Goal: Transaction & Acquisition: Purchase product/service

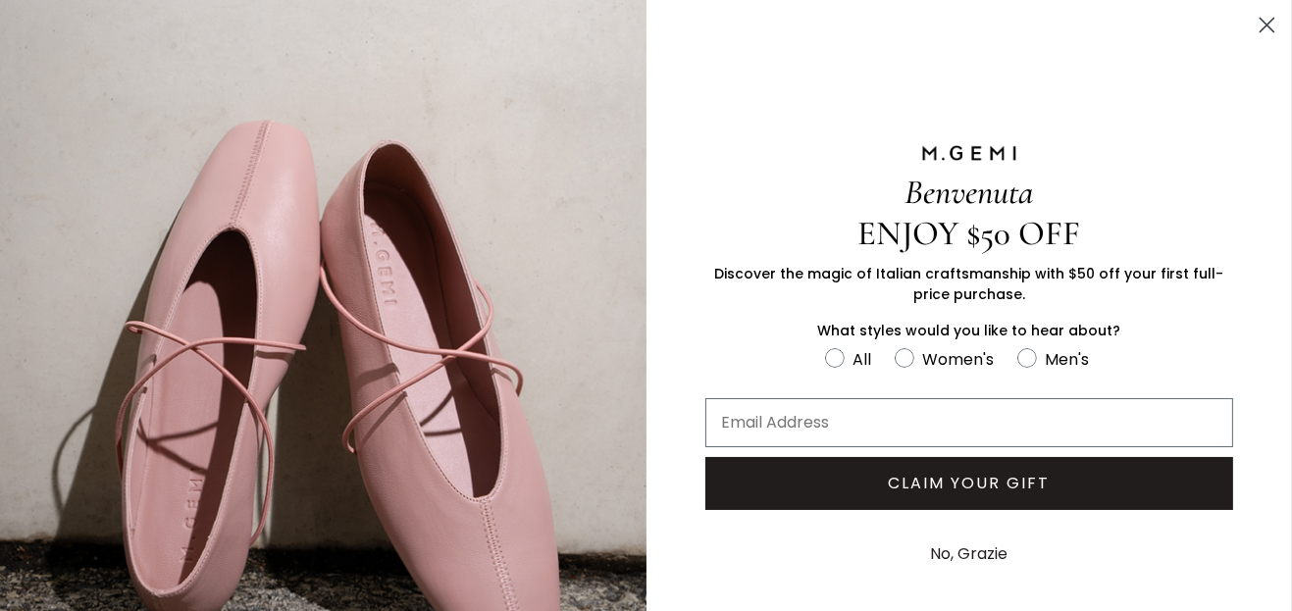
click at [1251, 31] on circle "Close dialog" at bounding box center [1267, 25] width 32 height 32
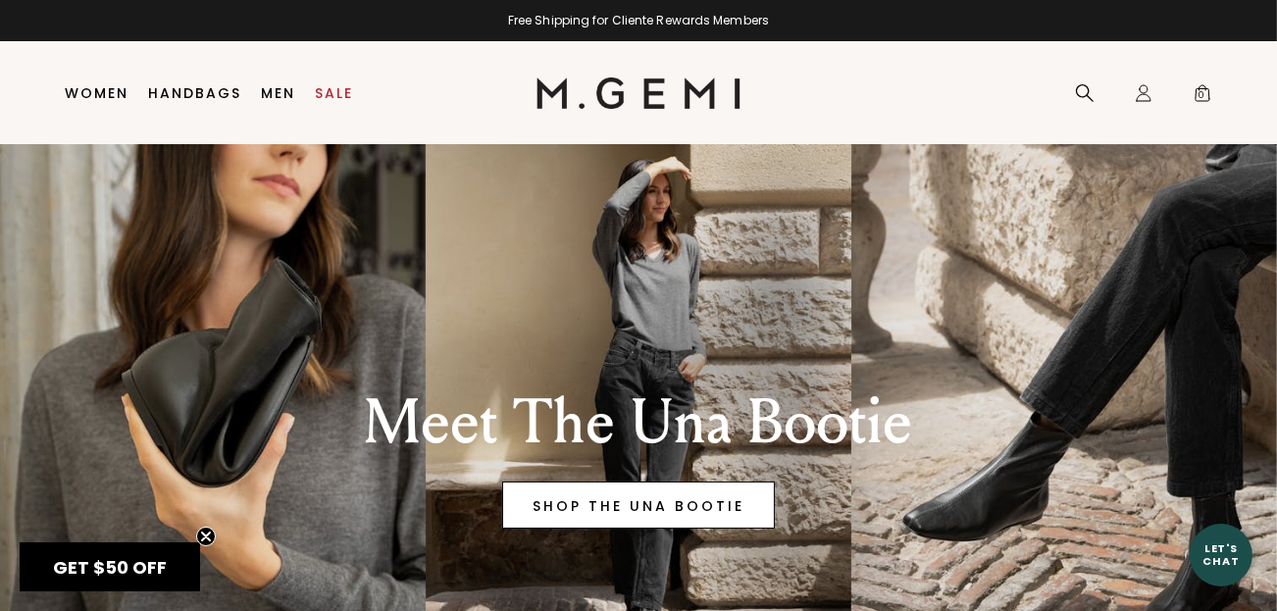
click at [736, 500] on link "SHOP THE UNA BOOTIE" at bounding box center [638, 505] width 273 height 47
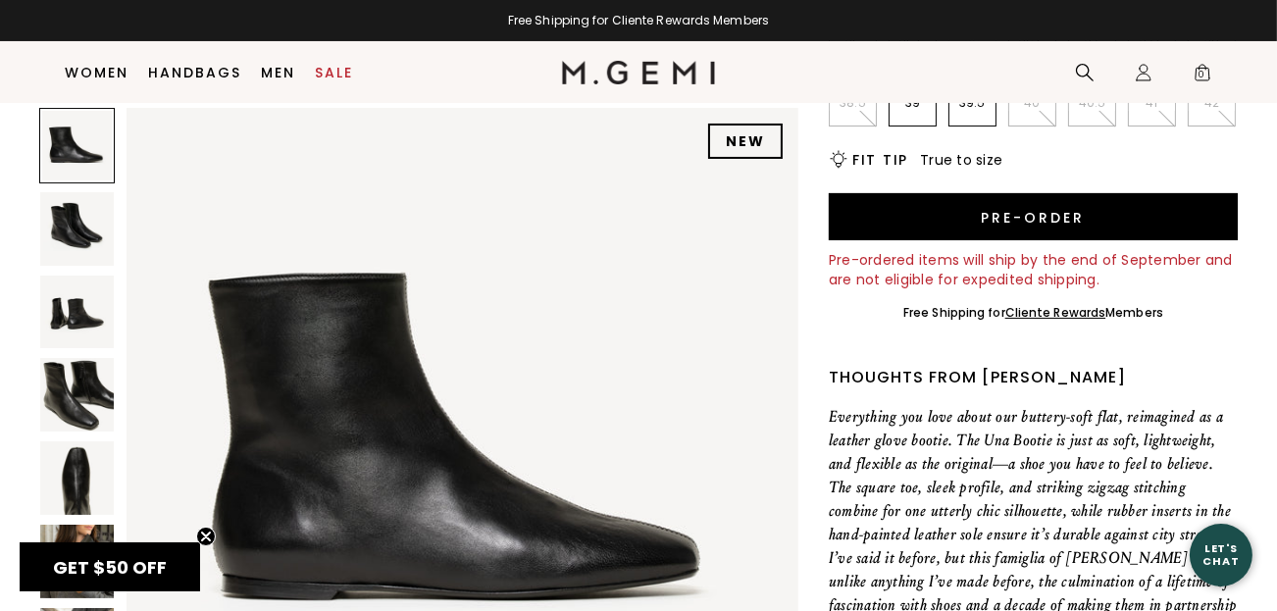
click at [97, 231] on img at bounding box center [77, 229] width 74 height 74
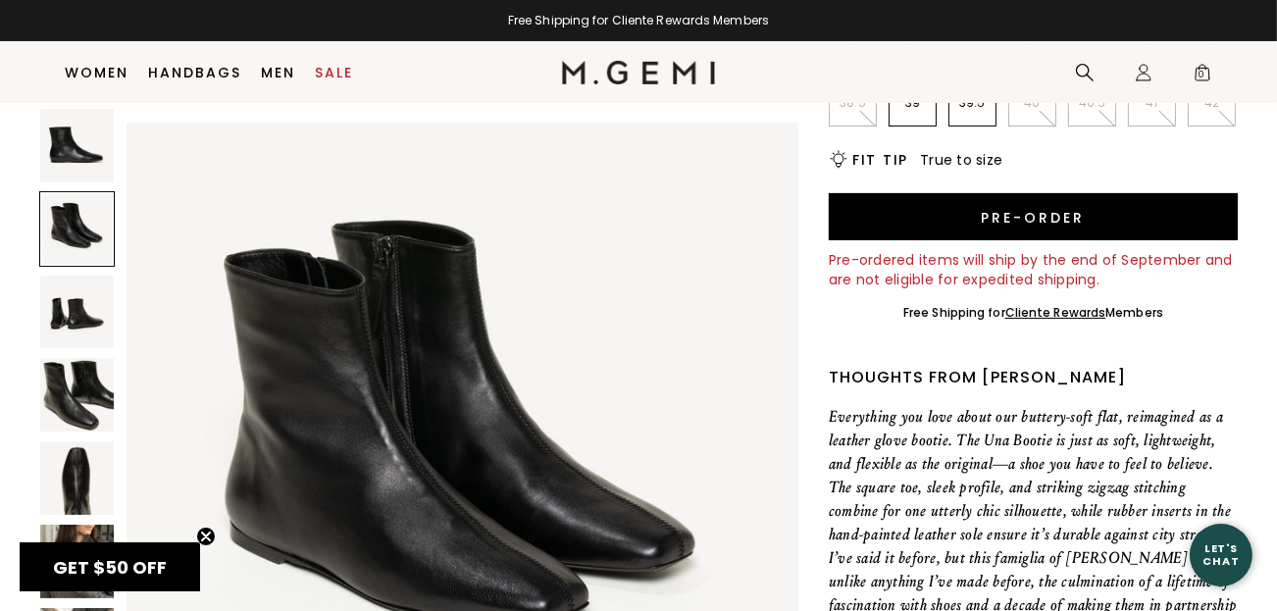
click at [91, 322] on img at bounding box center [77, 313] width 74 height 74
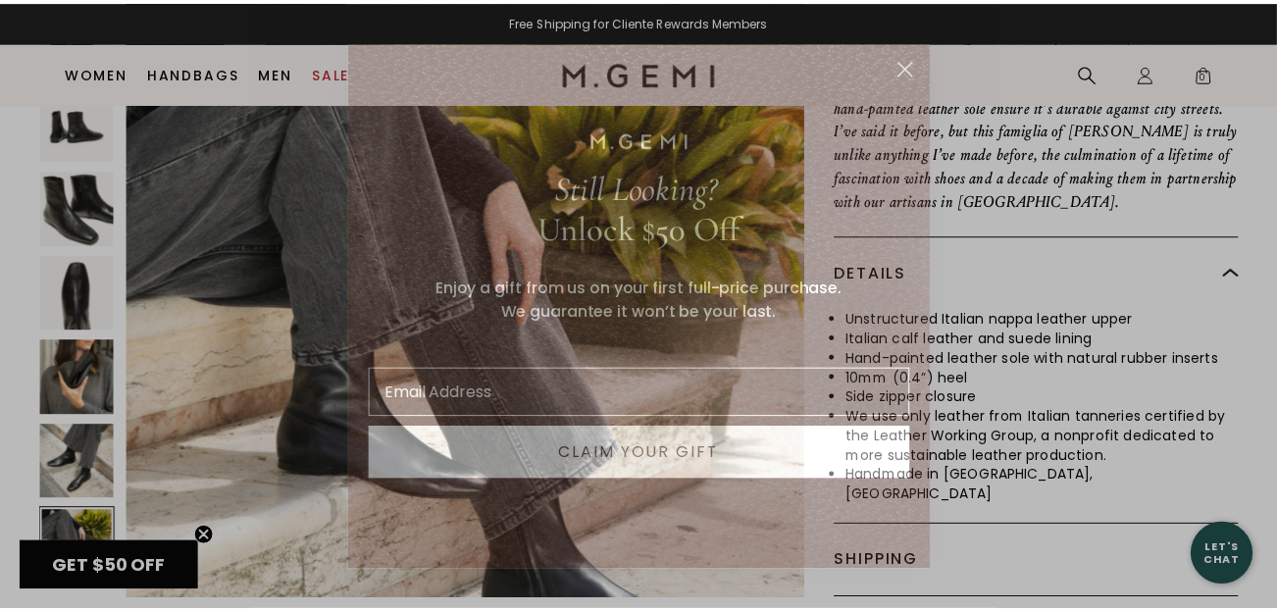
scroll to position [4850, 0]
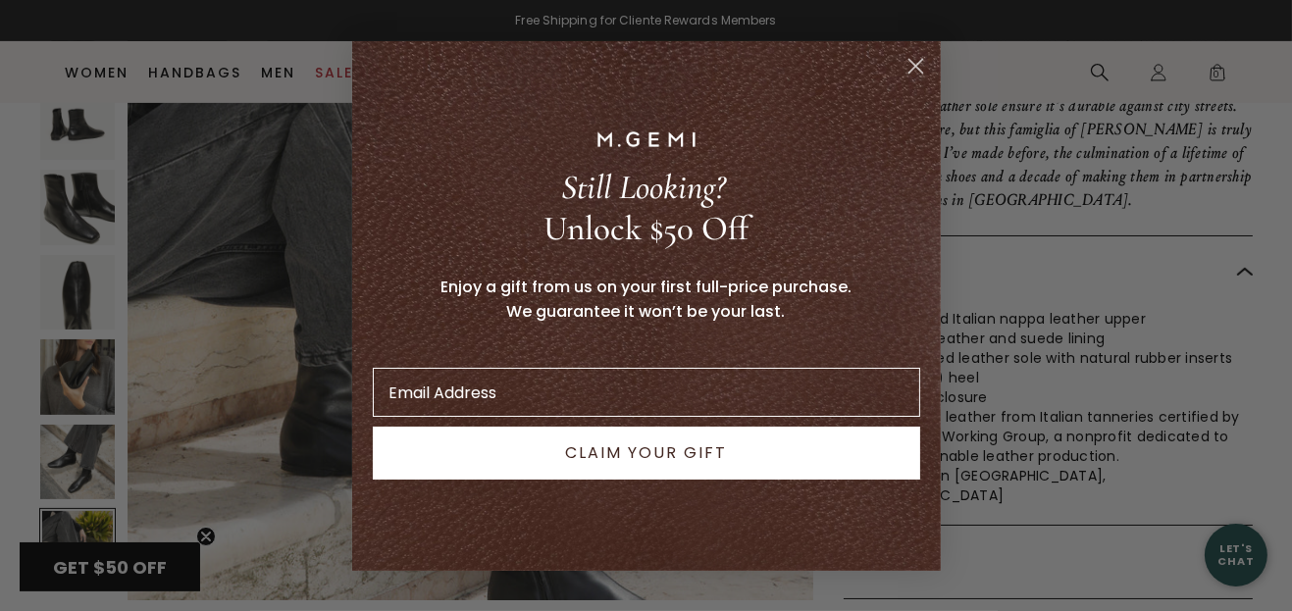
click at [915, 71] on circle "Close dialog" at bounding box center [914, 65] width 32 height 32
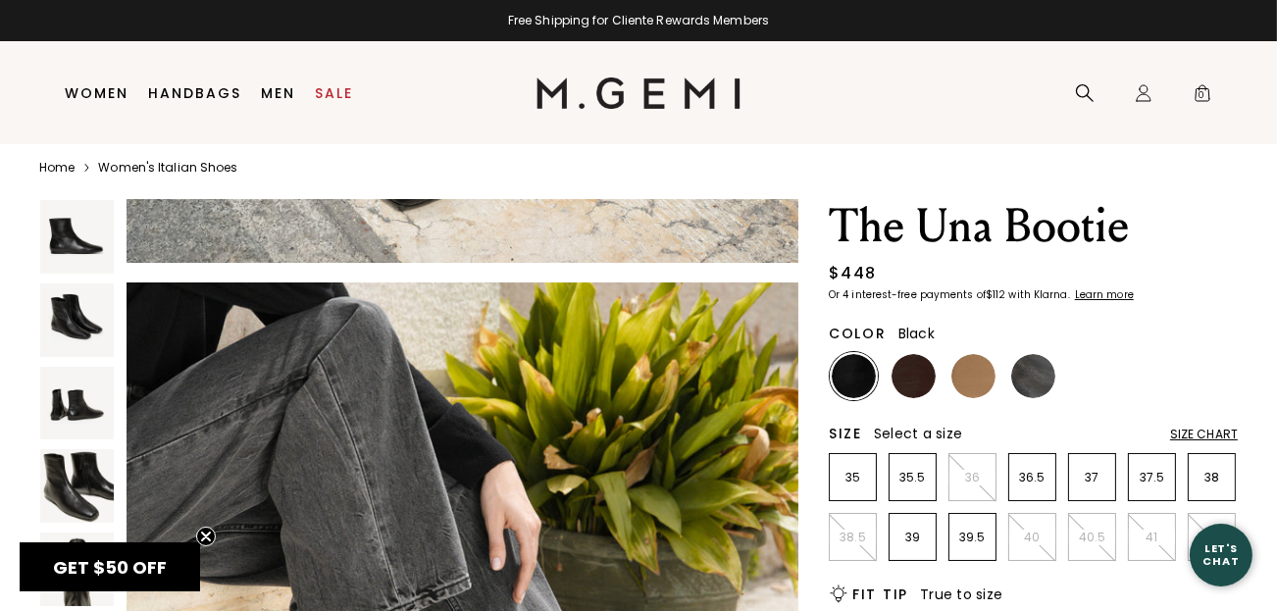
scroll to position [25, 0]
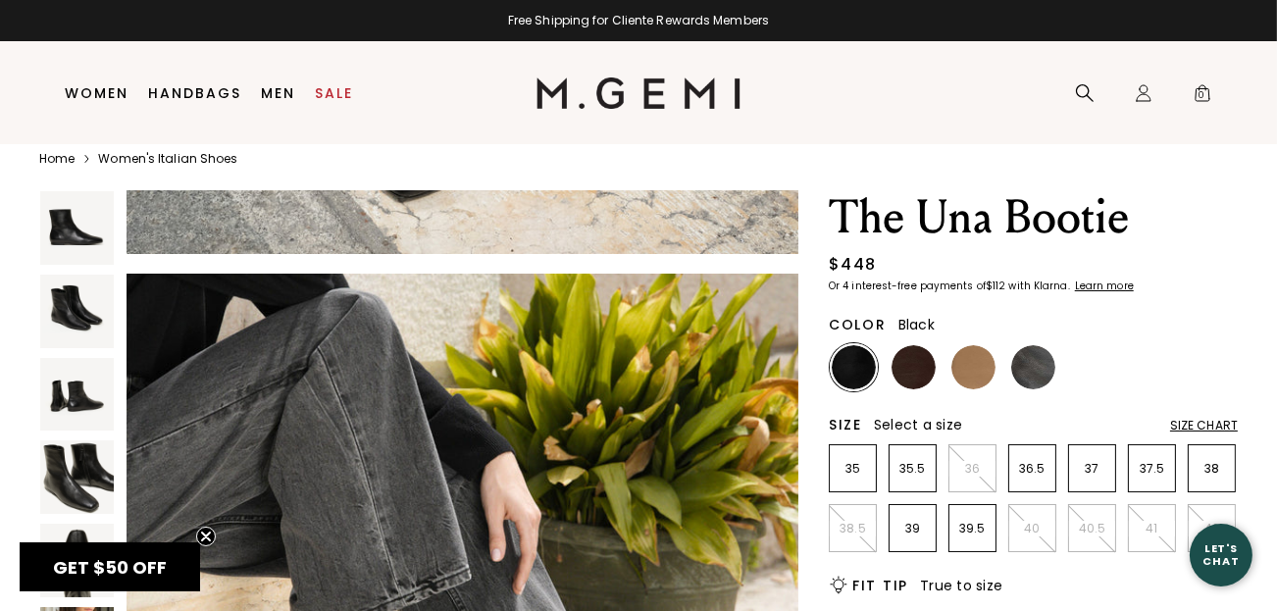
click at [920, 372] on img at bounding box center [914, 367] width 44 height 44
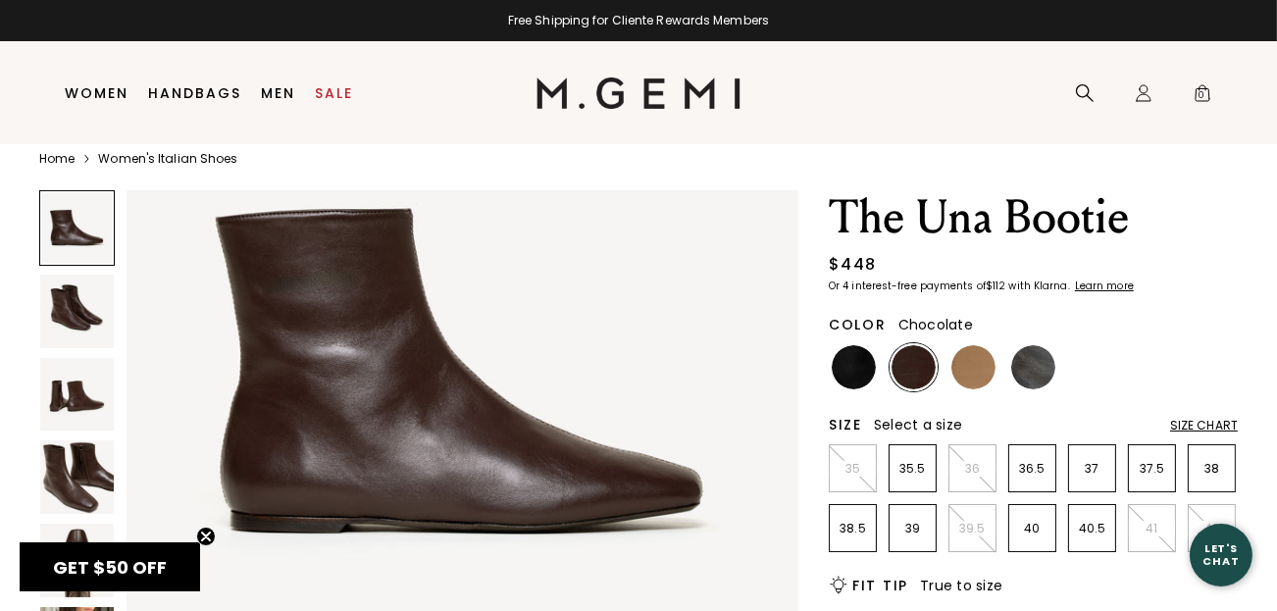
scroll to position [152, 0]
click at [974, 371] on img at bounding box center [973, 367] width 44 height 44
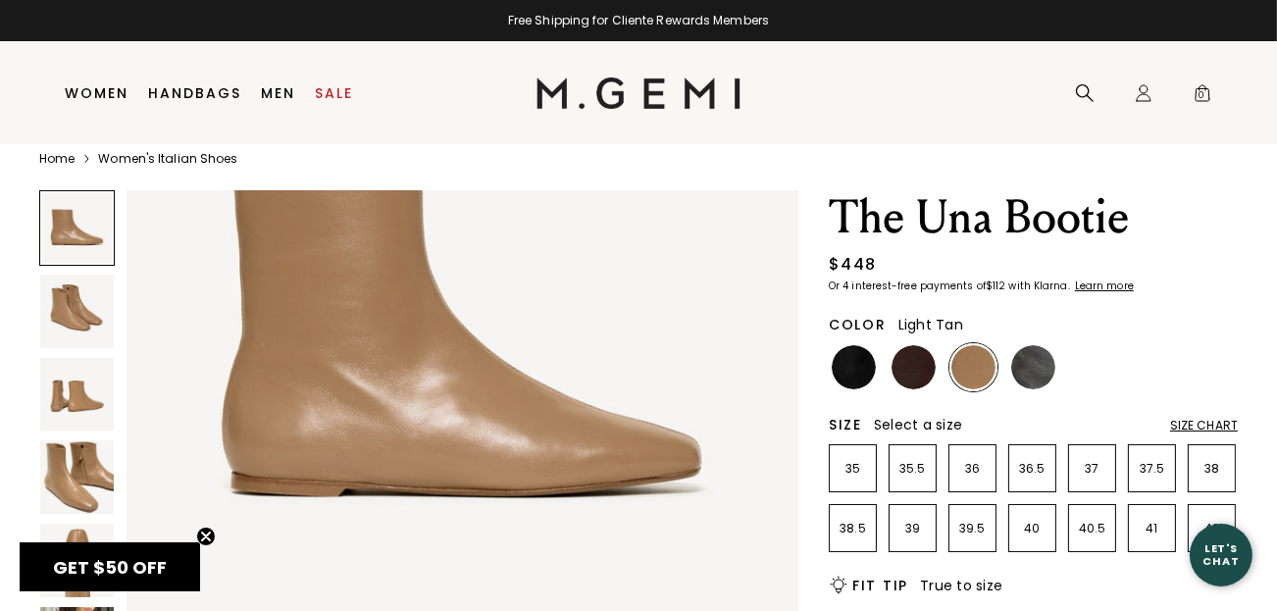
scroll to position [191, 0]
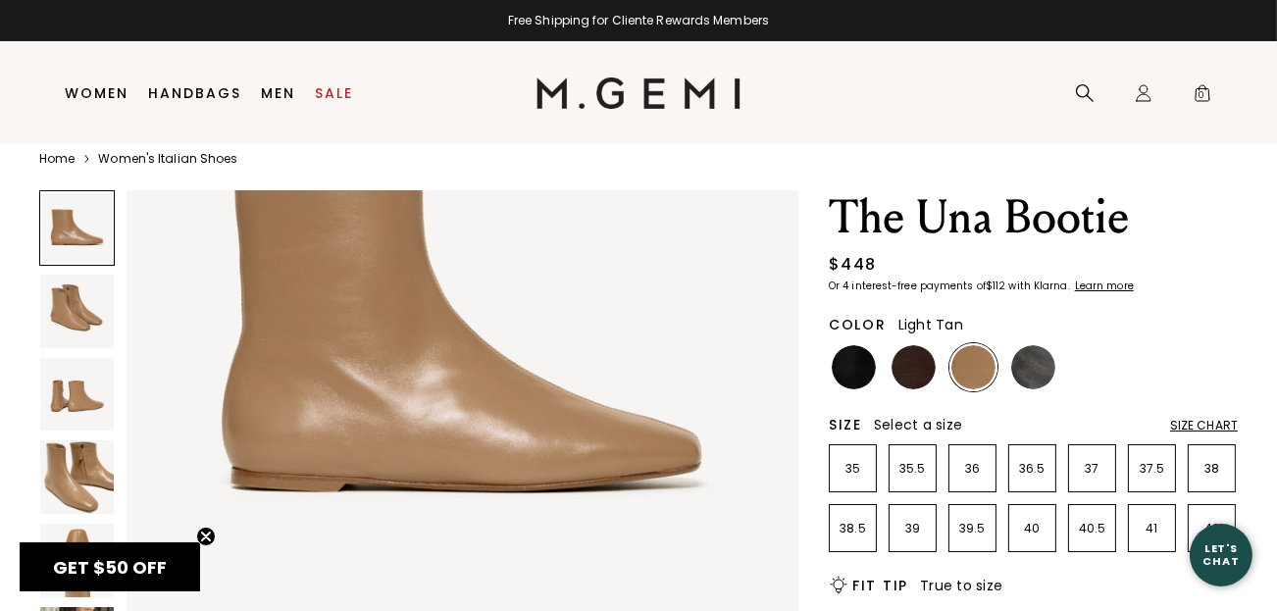
click at [1042, 373] on img at bounding box center [1033, 367] width 44 height 44
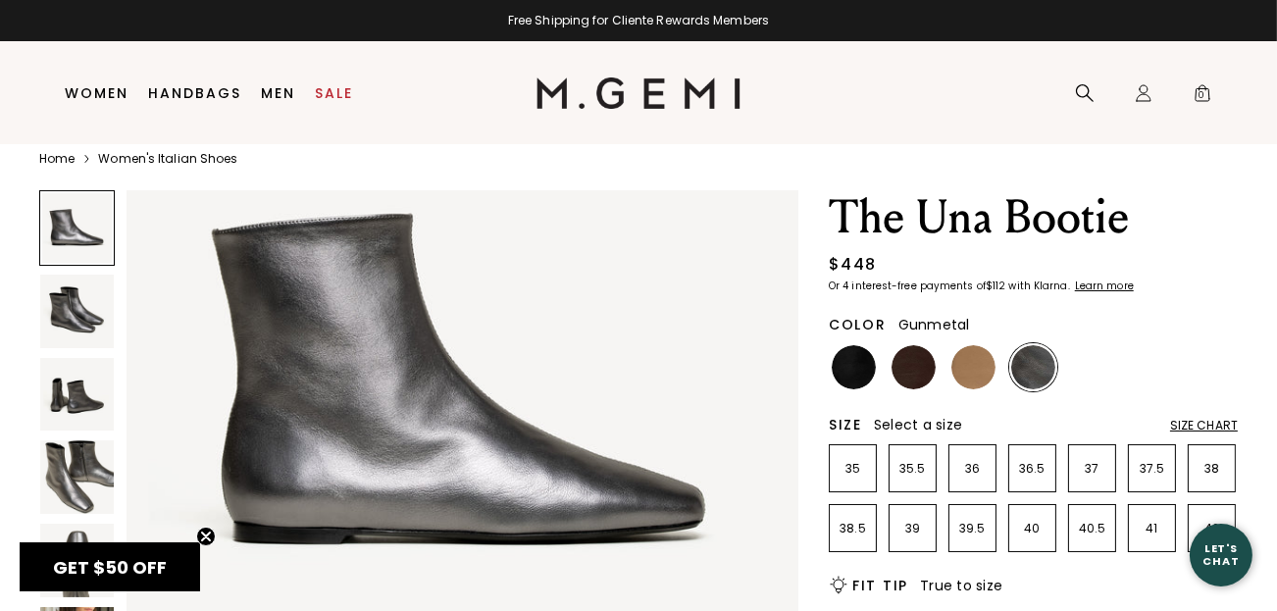
click at [910, 376] on img at bounding box center [914, 367] width 44 height 44
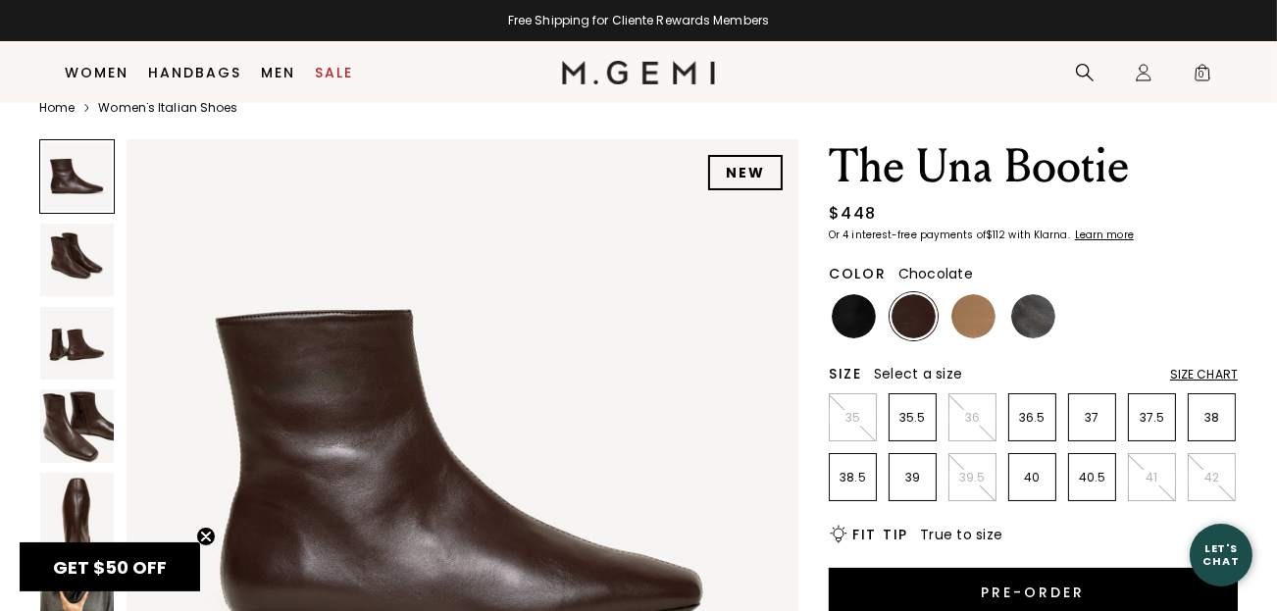
click at [332, 80] on link "Sale" at bounding box center [335, 73] width 38 height 16
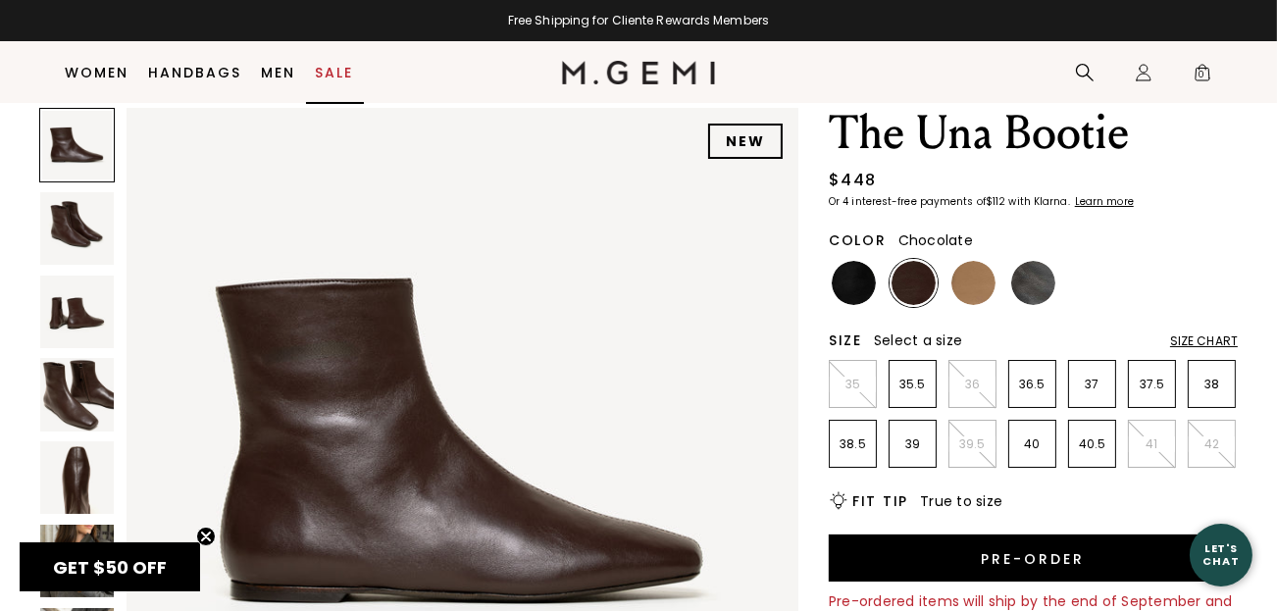
scroll to position [40, 0]
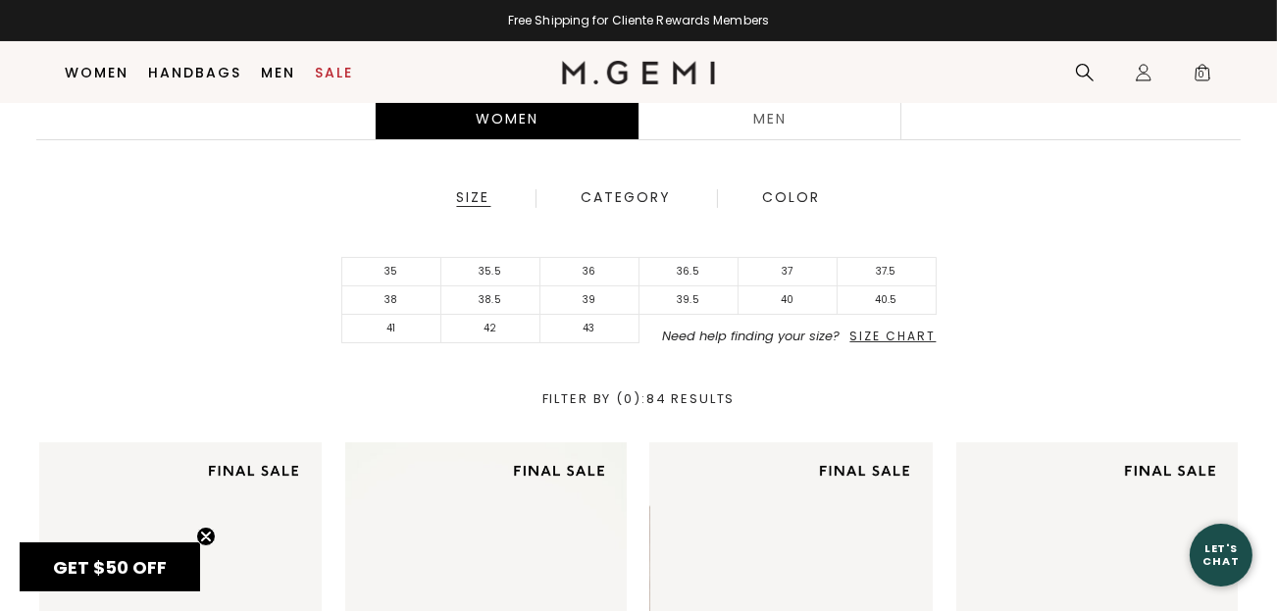
scroll to position [360, 0]
click at [405, 325] on li "41" at bounding box center [391, 329] width 99 height 28
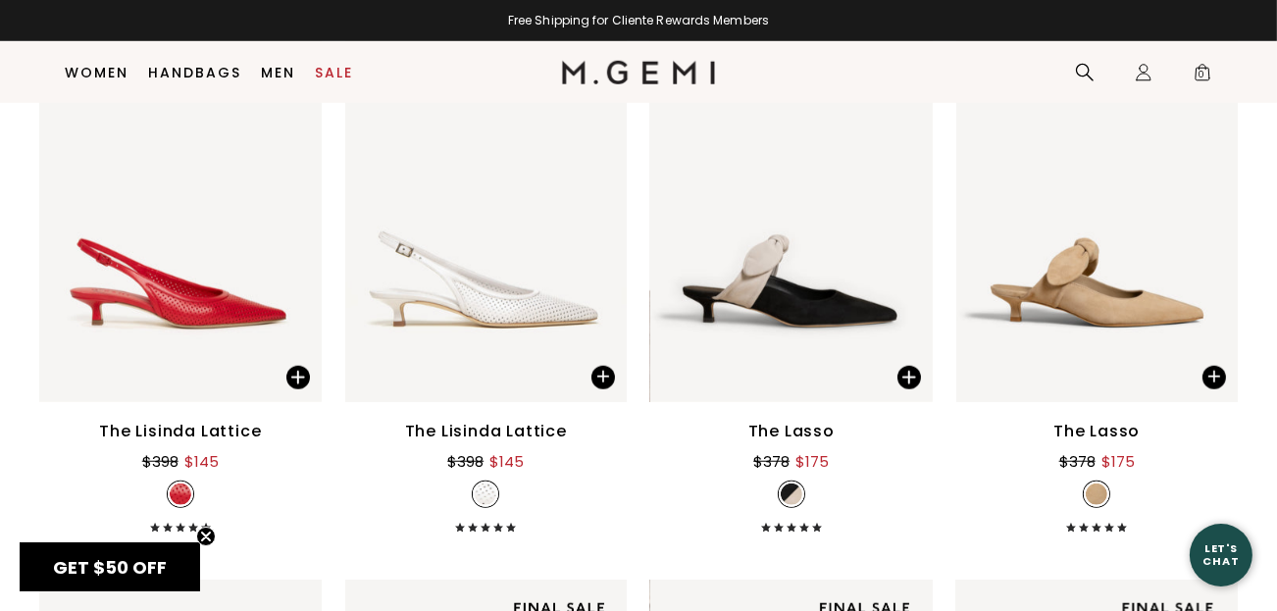
scroll to position [1926, 0]
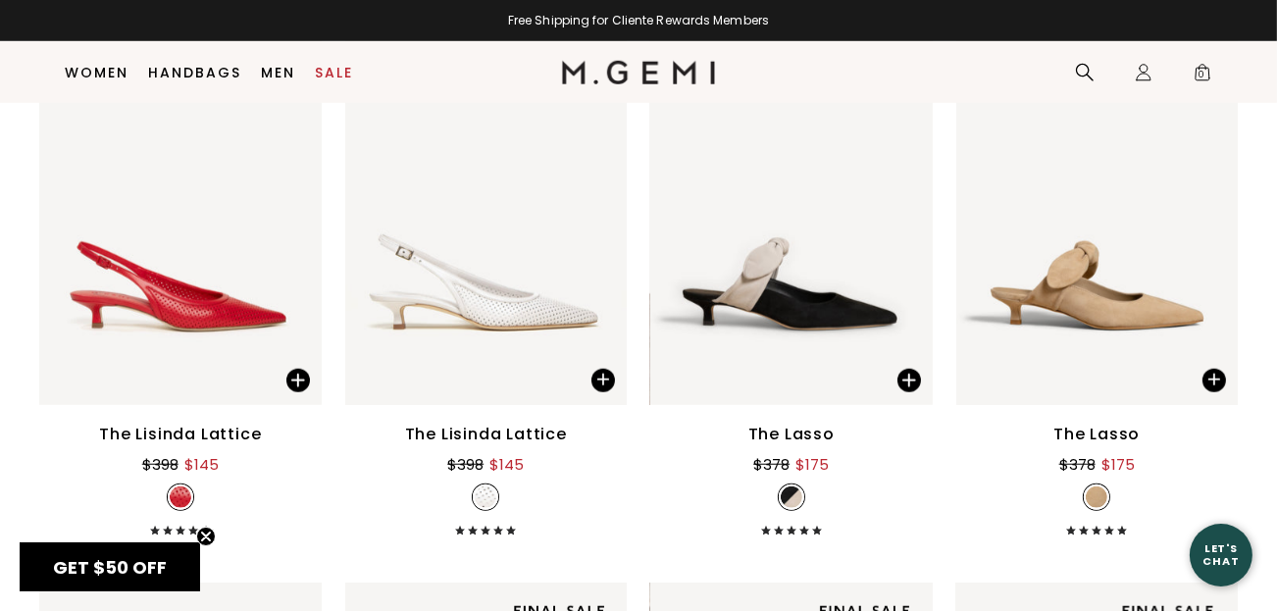
click at [98, 72] on link "Women" at bounding box center [98, 73] width 64 height 16
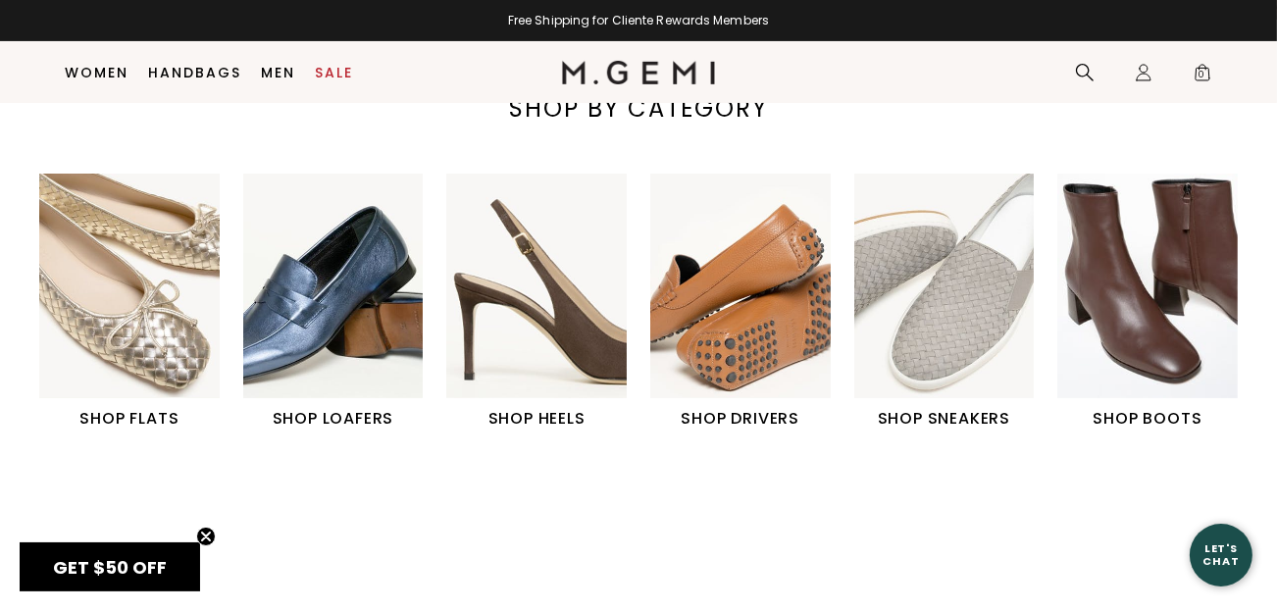
scroll to position [616, 0]
click at [1160, 425] on h1 "SHOP BOOTS" at bounding box center [1147, 419] width 180 height 24
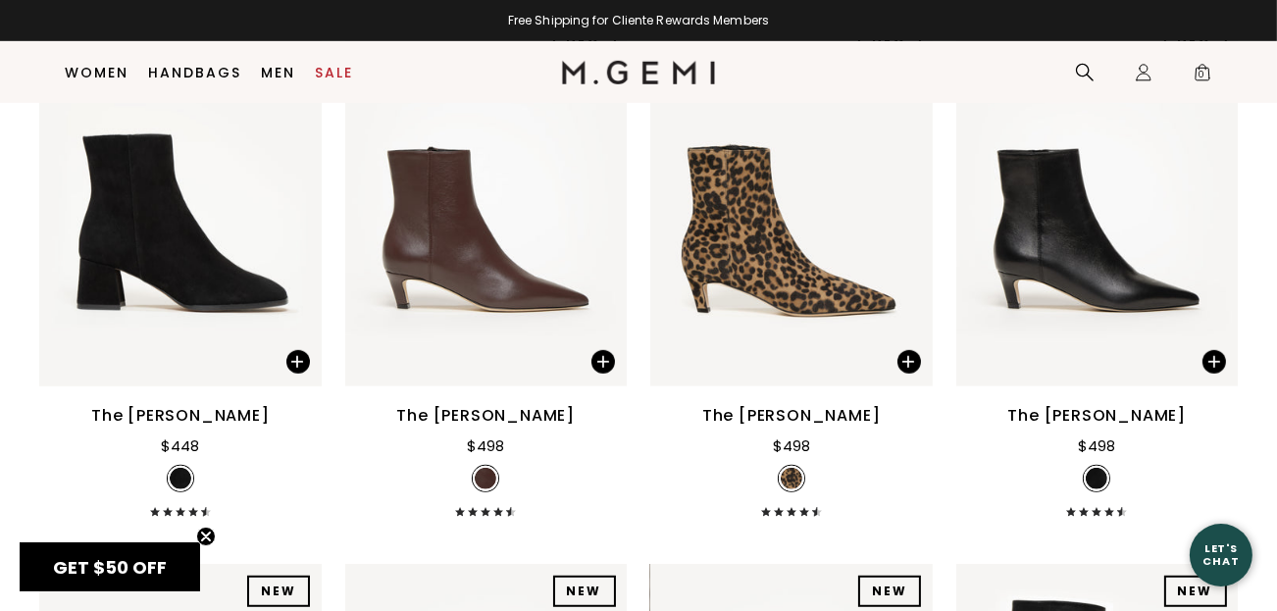
scroll to position [1458, 0]
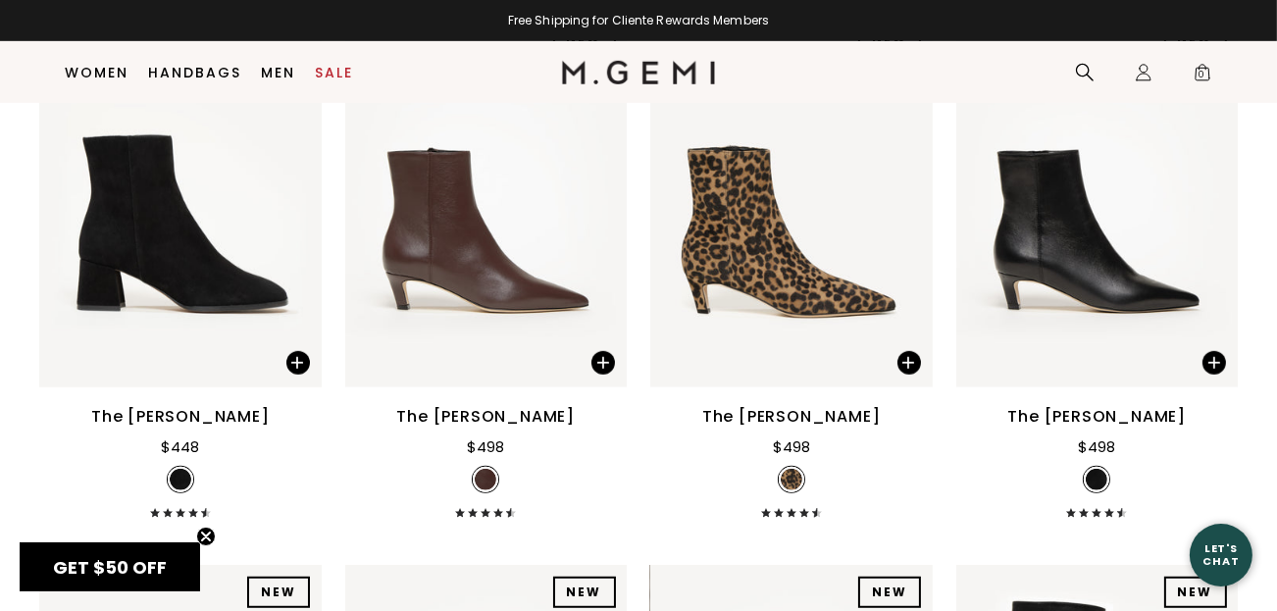
click at [1117, 420] on div "The [PERSON_NAME]" at bounding box center [1096, 417] width 179 height 24
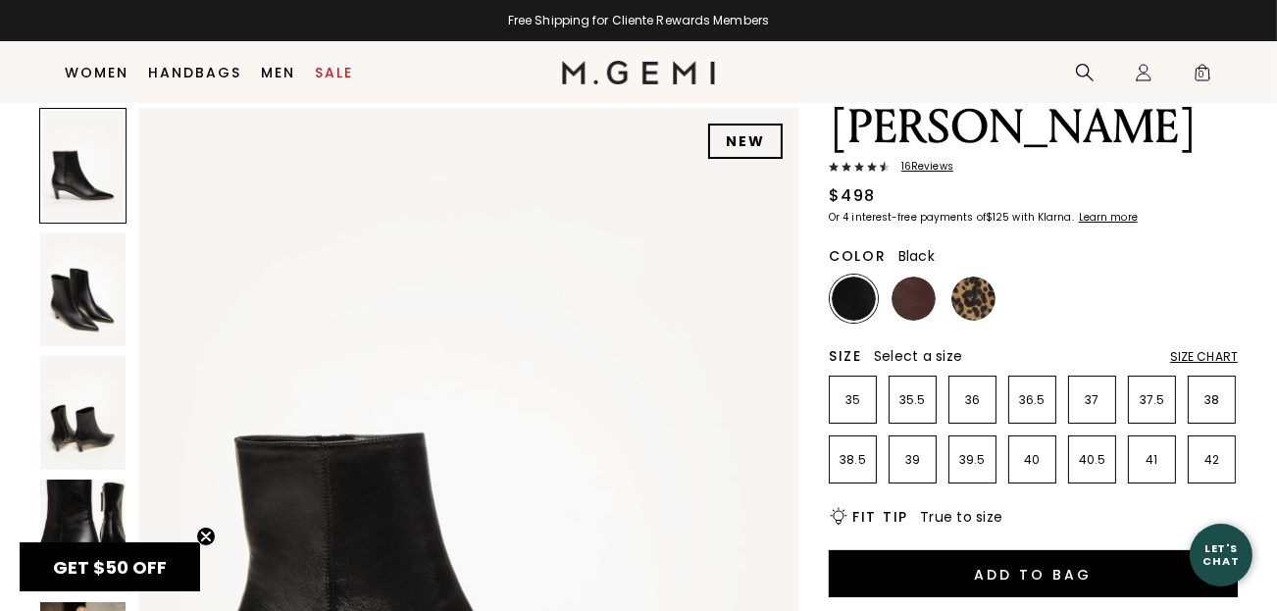
scroll to position [133, 0]
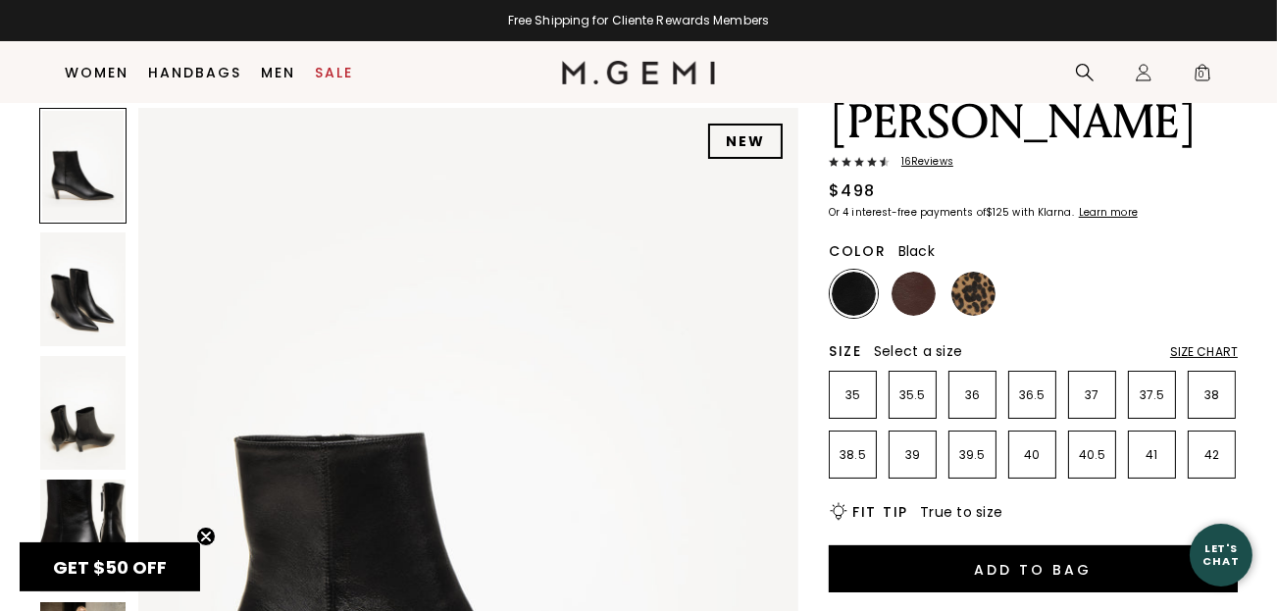
click at [908, 272] on img at bounding box center [914, 294] width 44 height 44
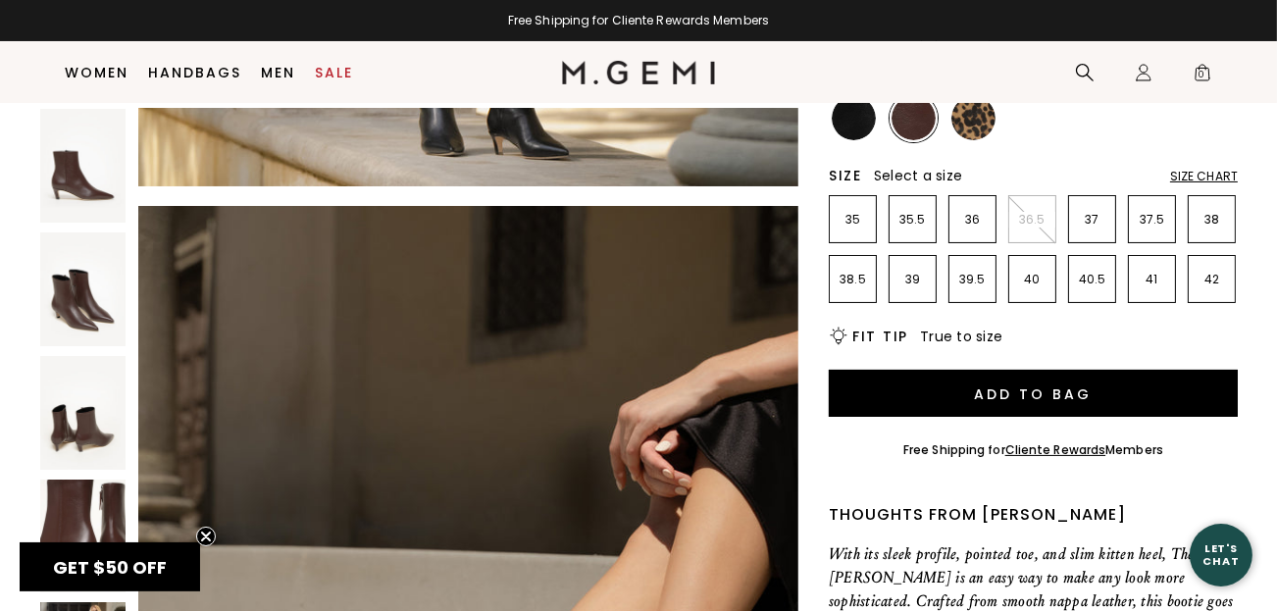
scroll to position [328, 0]
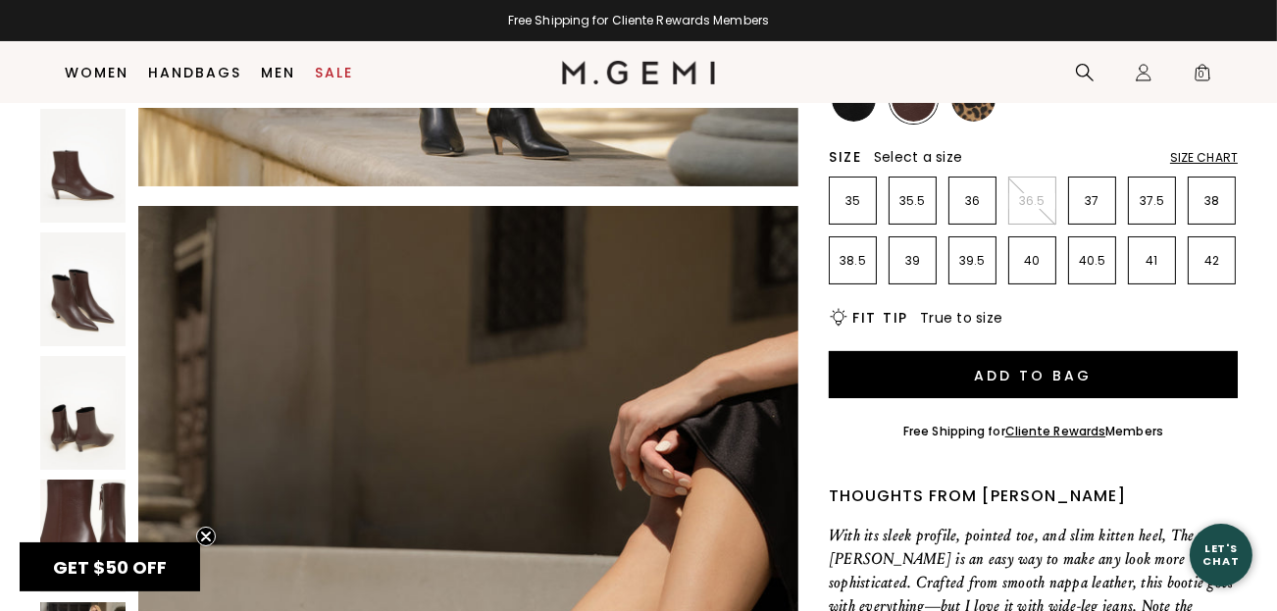
click at [96, 294] on img at bounding box center [82, 289] width 85 height 114
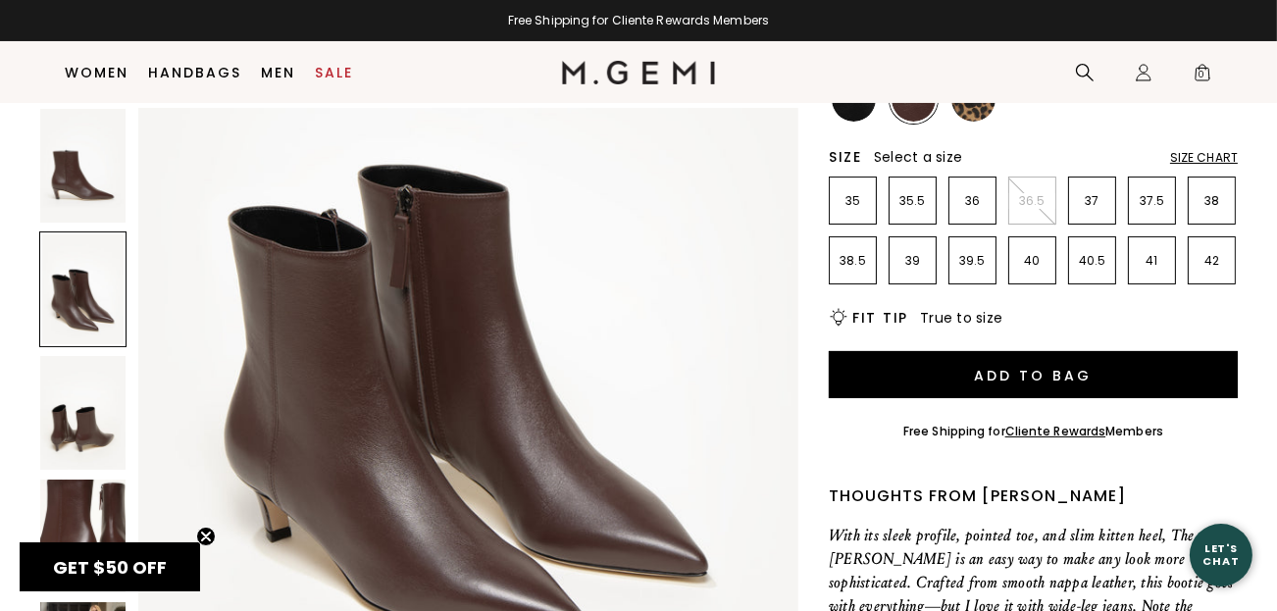
scroll to position [880, 0]
